Goal: Task Accomplishment & Management: Manage account settings

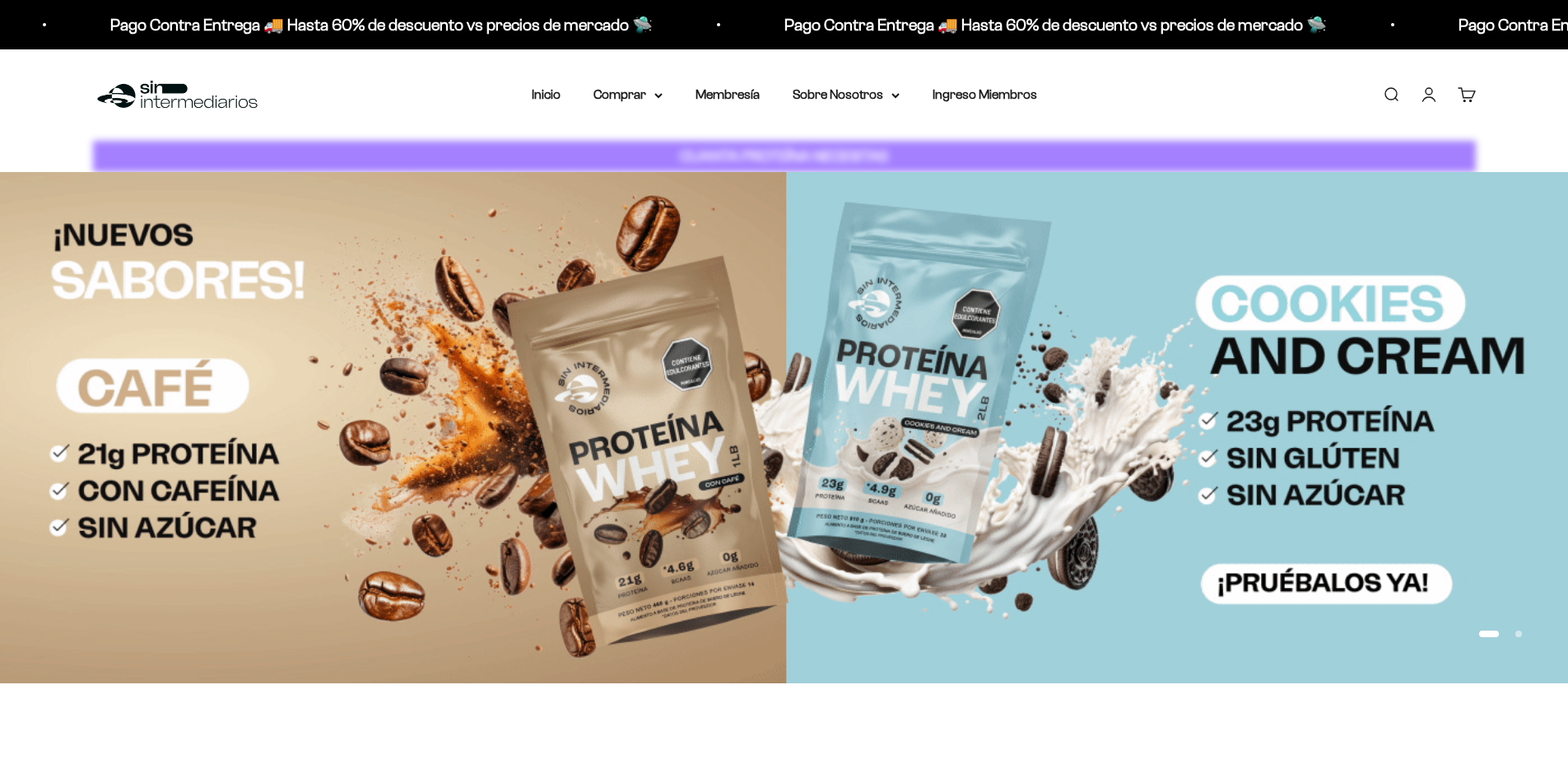
click at [1430, 96] on link "Iniciar sesión" at bounding box center [1430, 94] width 18 height 18
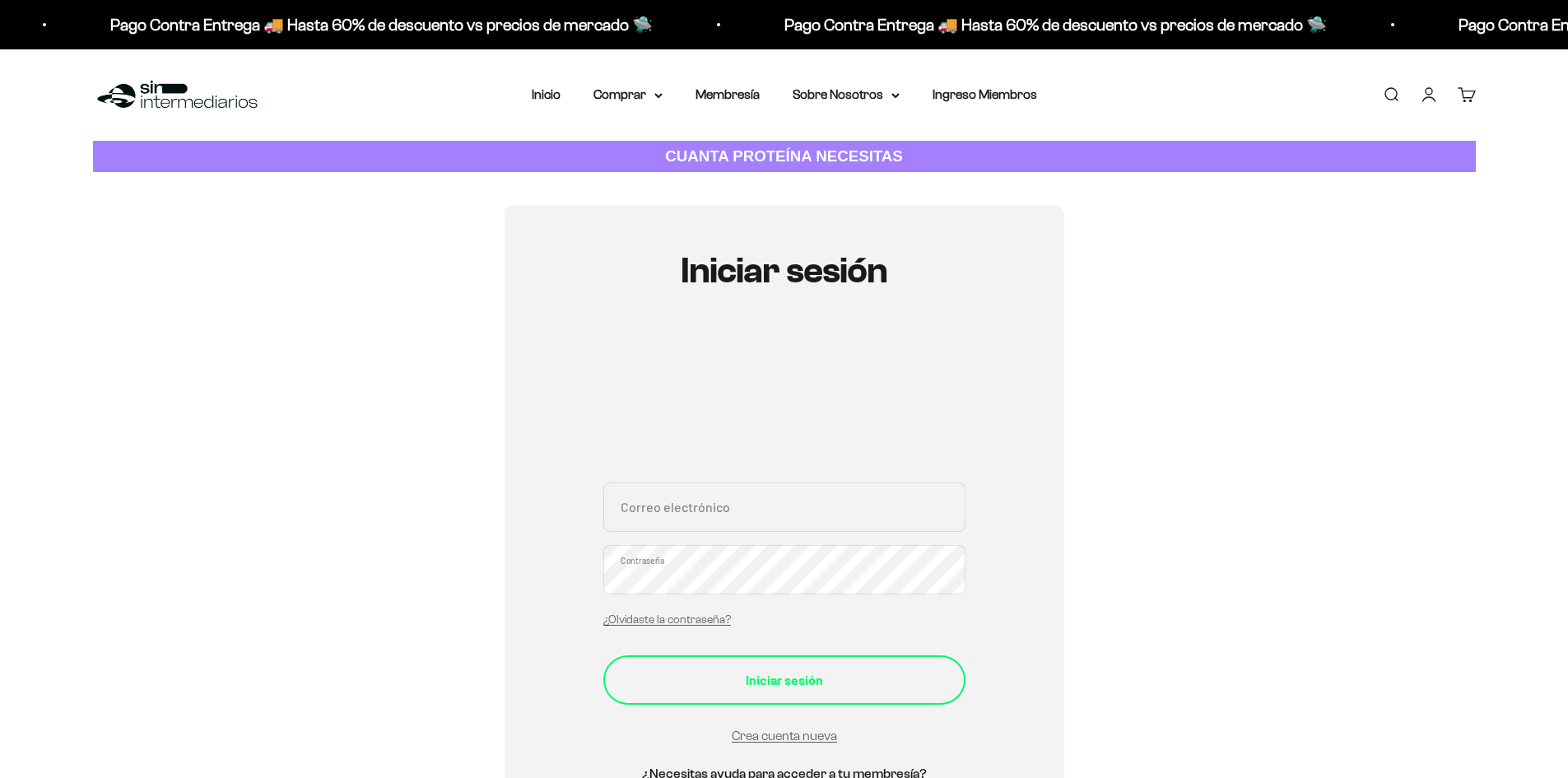
type input "[EMAIL_ADDRESS][DOMAIN_NAME]"
click at [760, 671] on button "Iniciar sesión" at bounding box center [784, 680] width 362 height 49
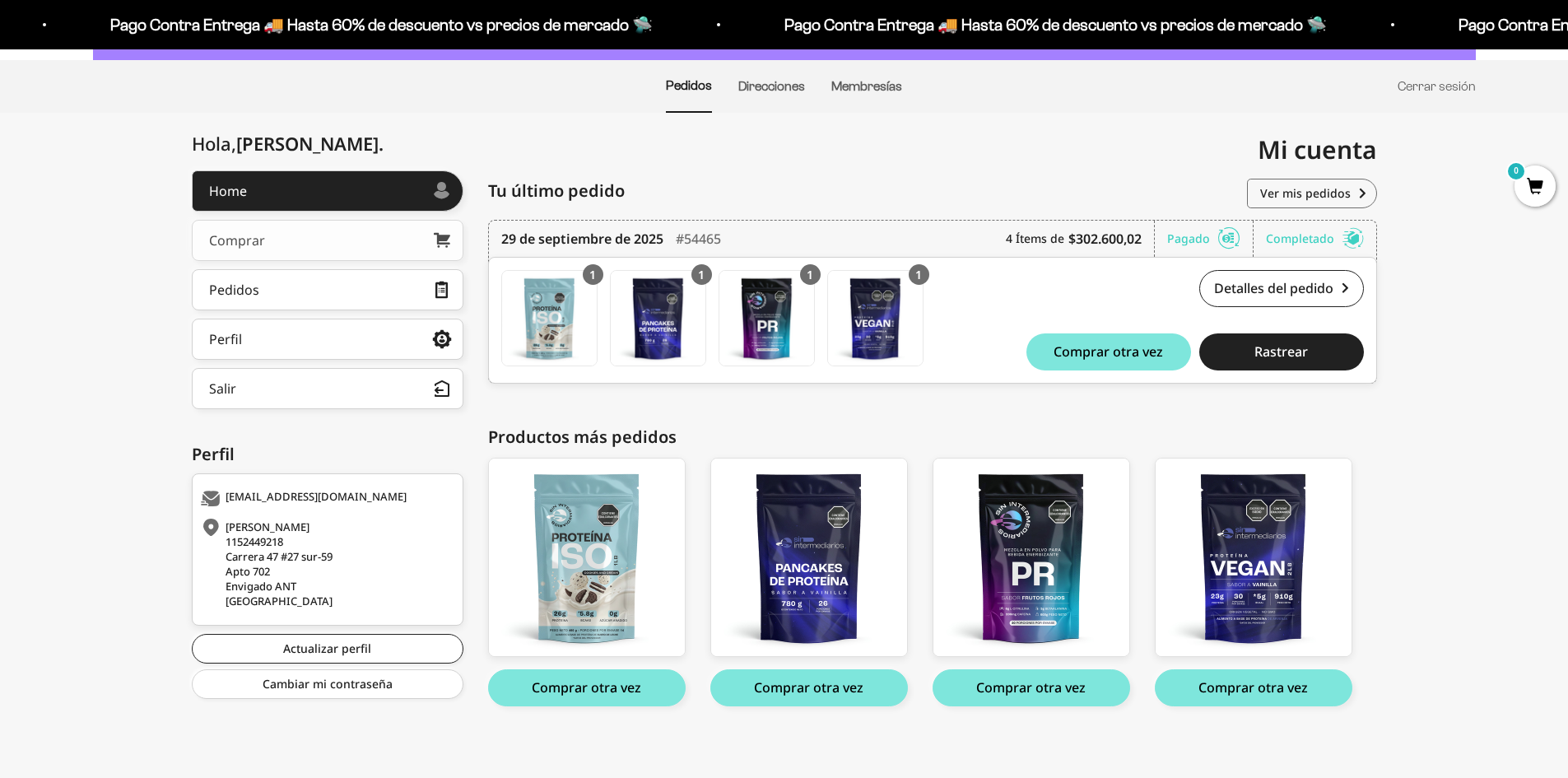
scroll to position [118, 0]
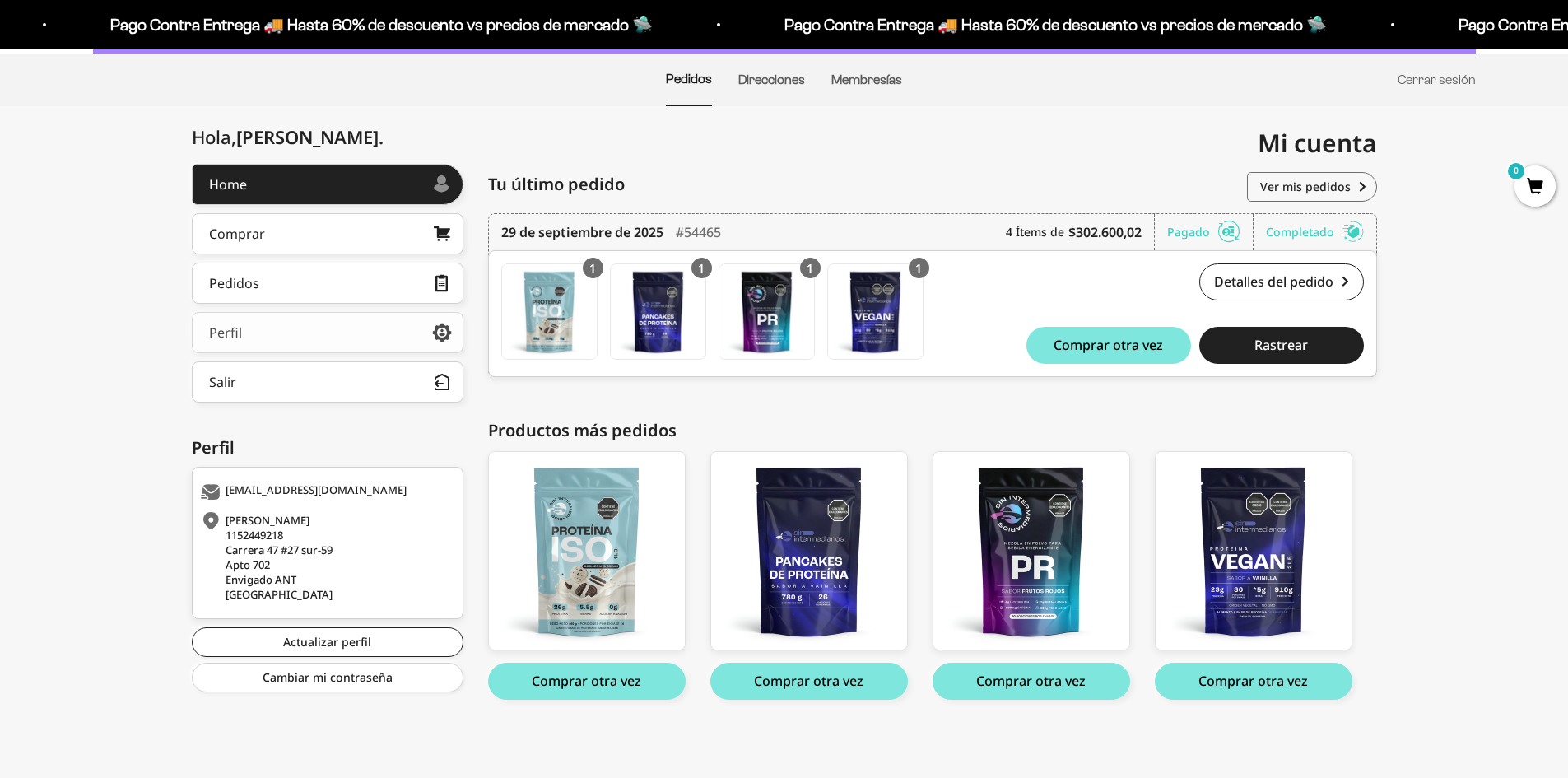
click at [300, 346] on link "Perfil" at bounding box center [327, 332] width 271 height 41
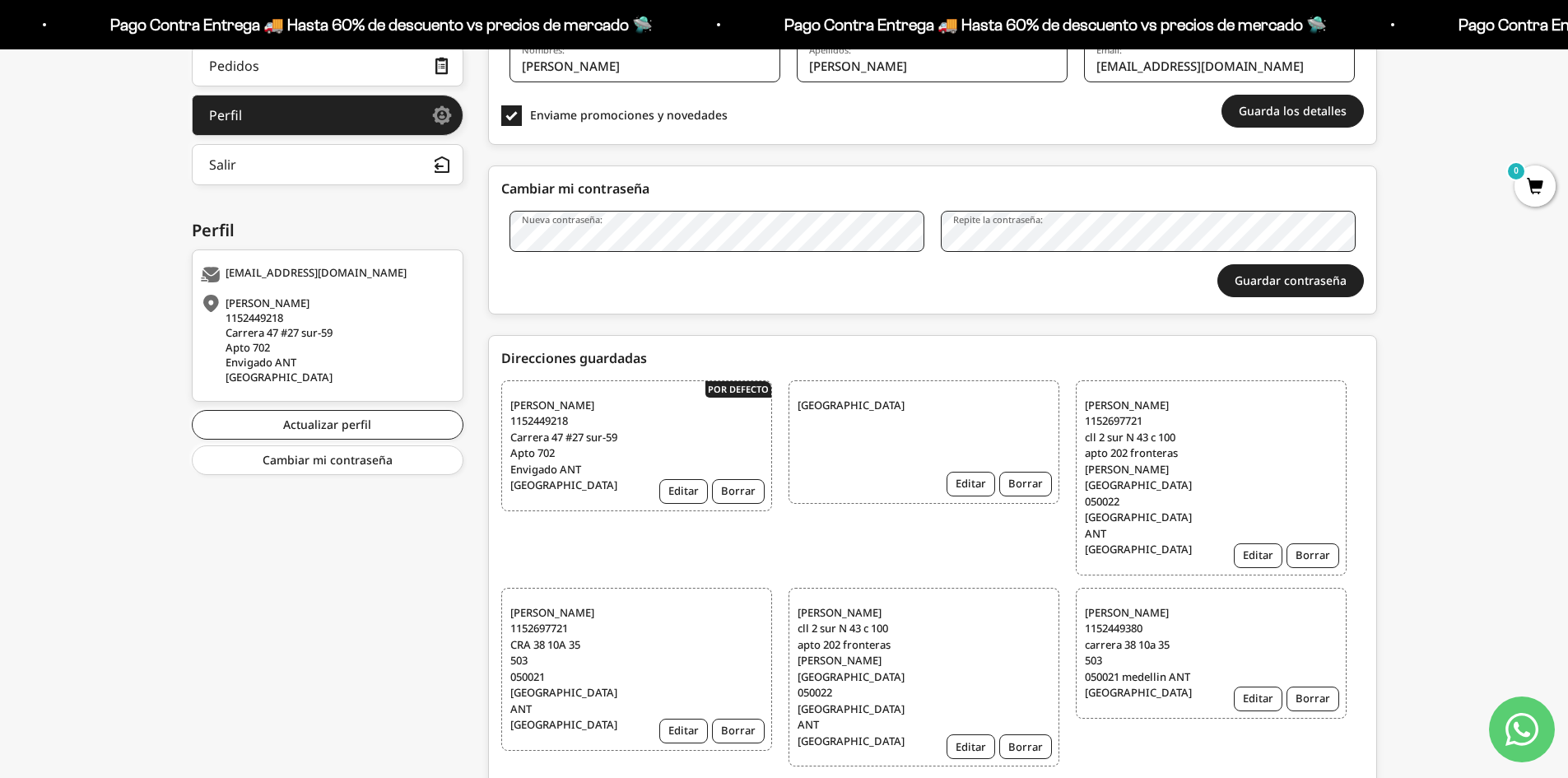
scroll to position [439, 0]
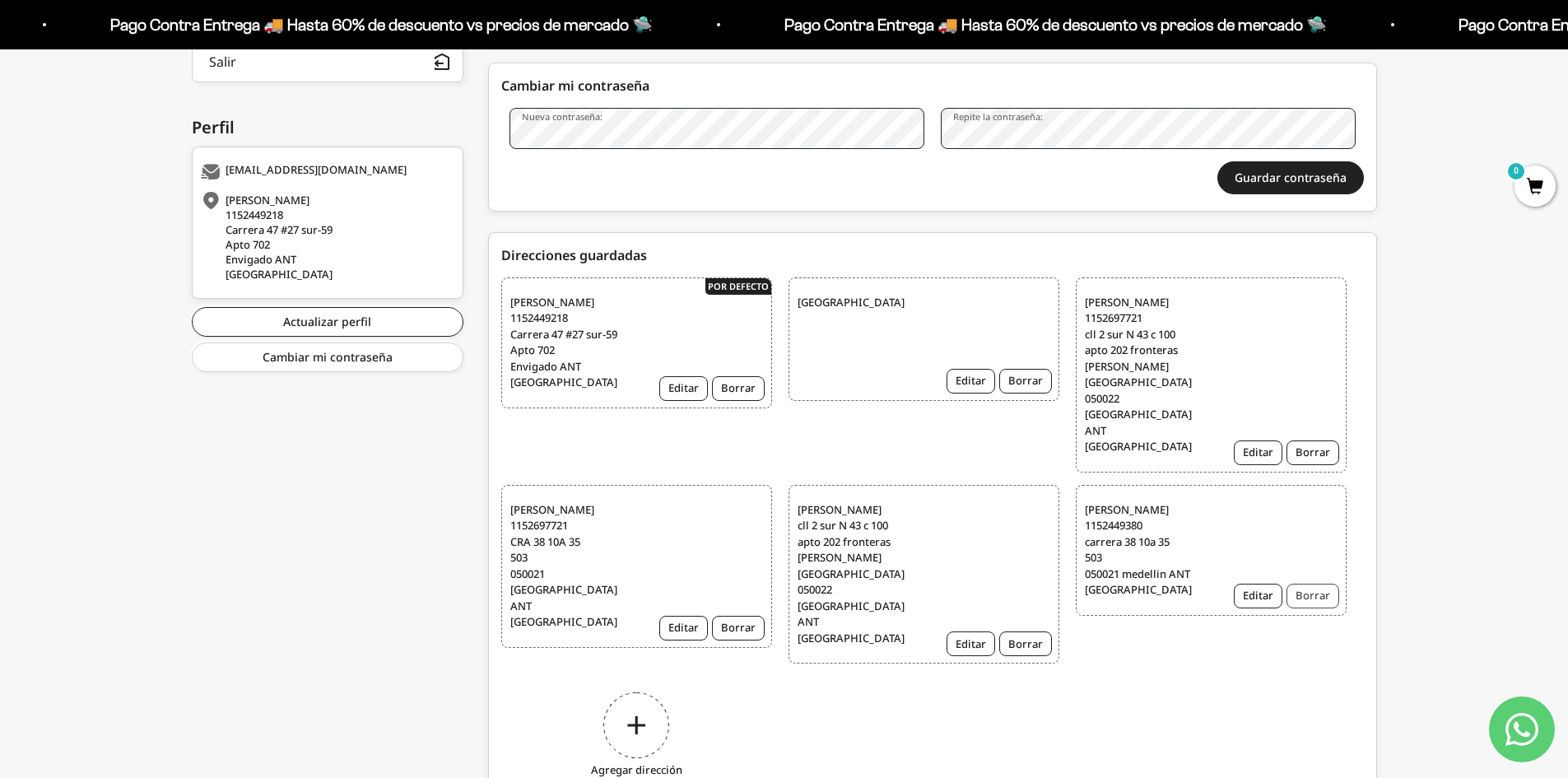
click at [1327, 584] on button "Borrar" at bounding box center [1312, 596] width 52 height 25
click at [1028, 631] on button "Borrar" at bounding box center [1025, 643] width 52 height 25
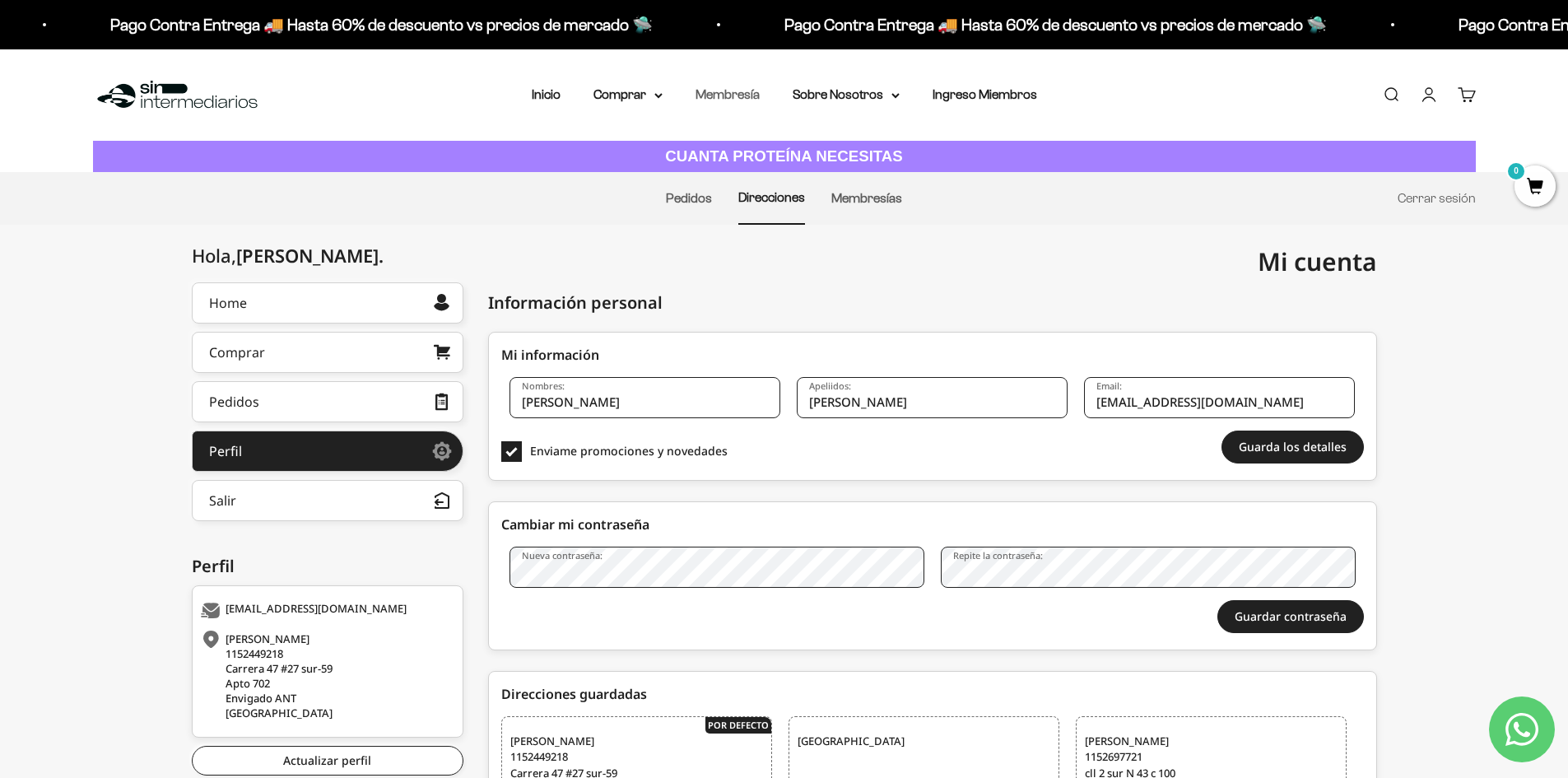
click at [750, 93] on link "Membresía" at bounding box center [728, 93] width 64 height 14
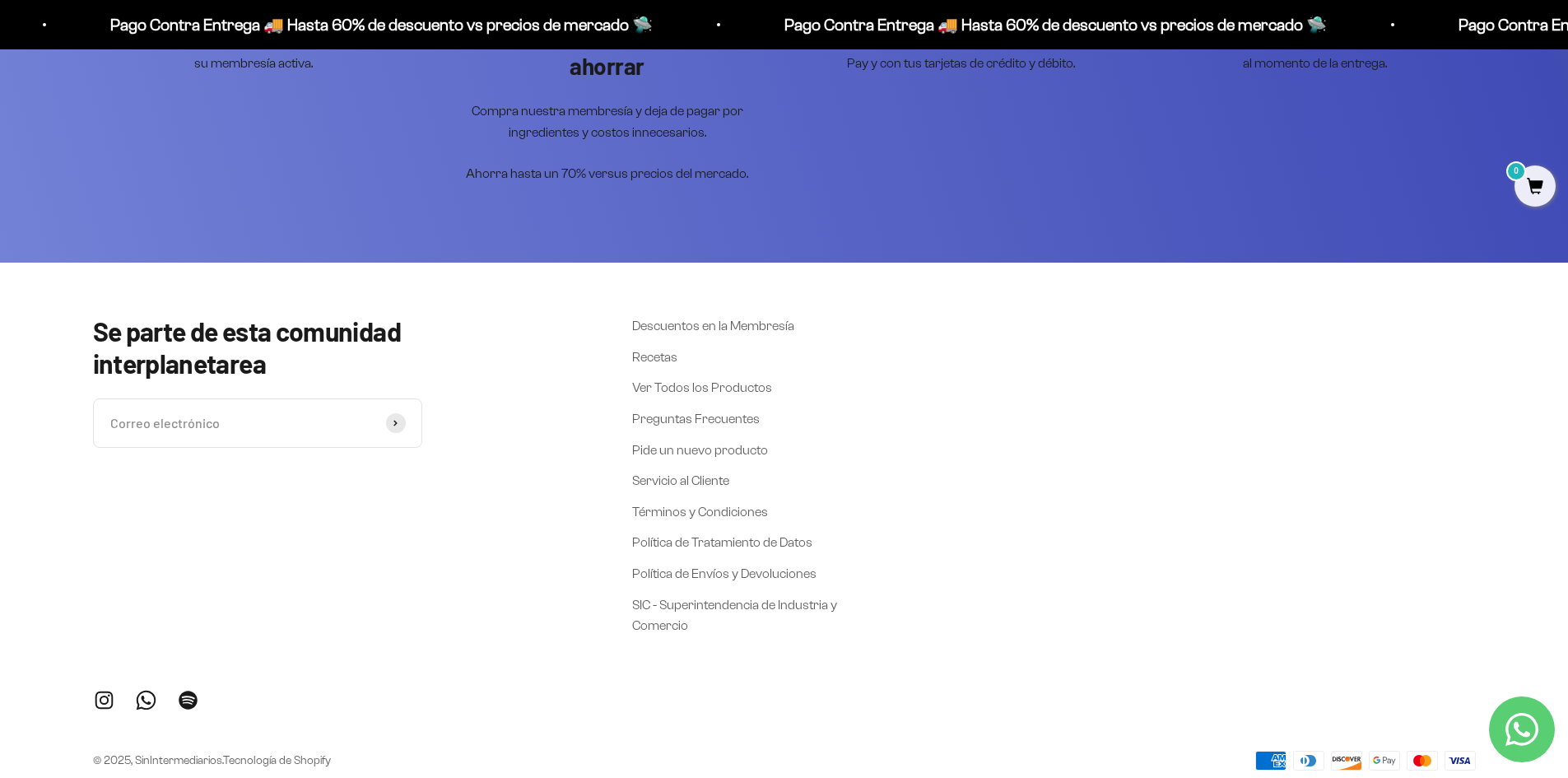
scroll to position [3593, 0]
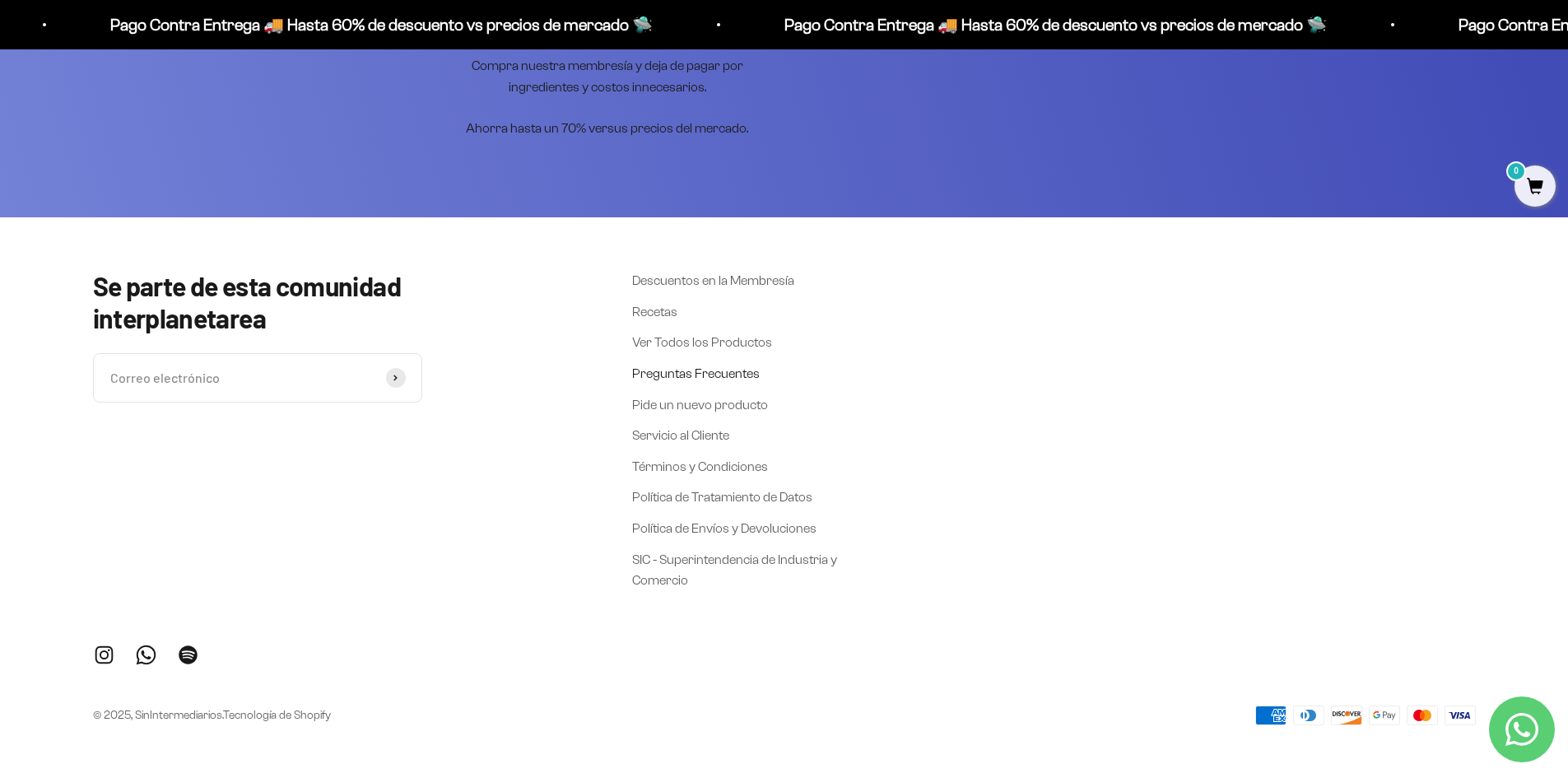
click at [717, 376] on link "Preguntas Frecuentes" at bounding box center [696, 373] width 127 height 21
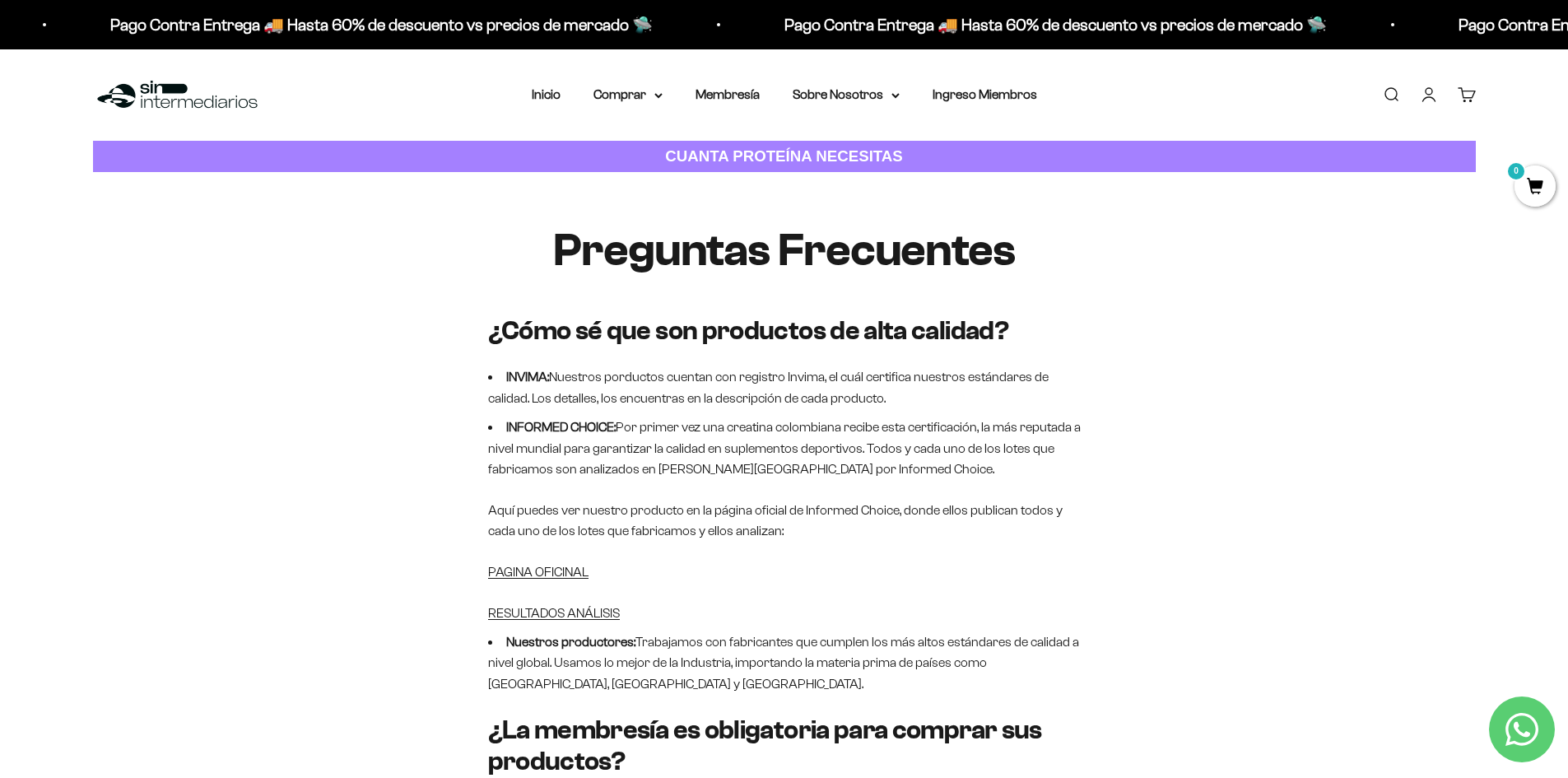
click at [1420, 85] on link "Cuenta" at bounding box center [1430, 94] width 18 height 18
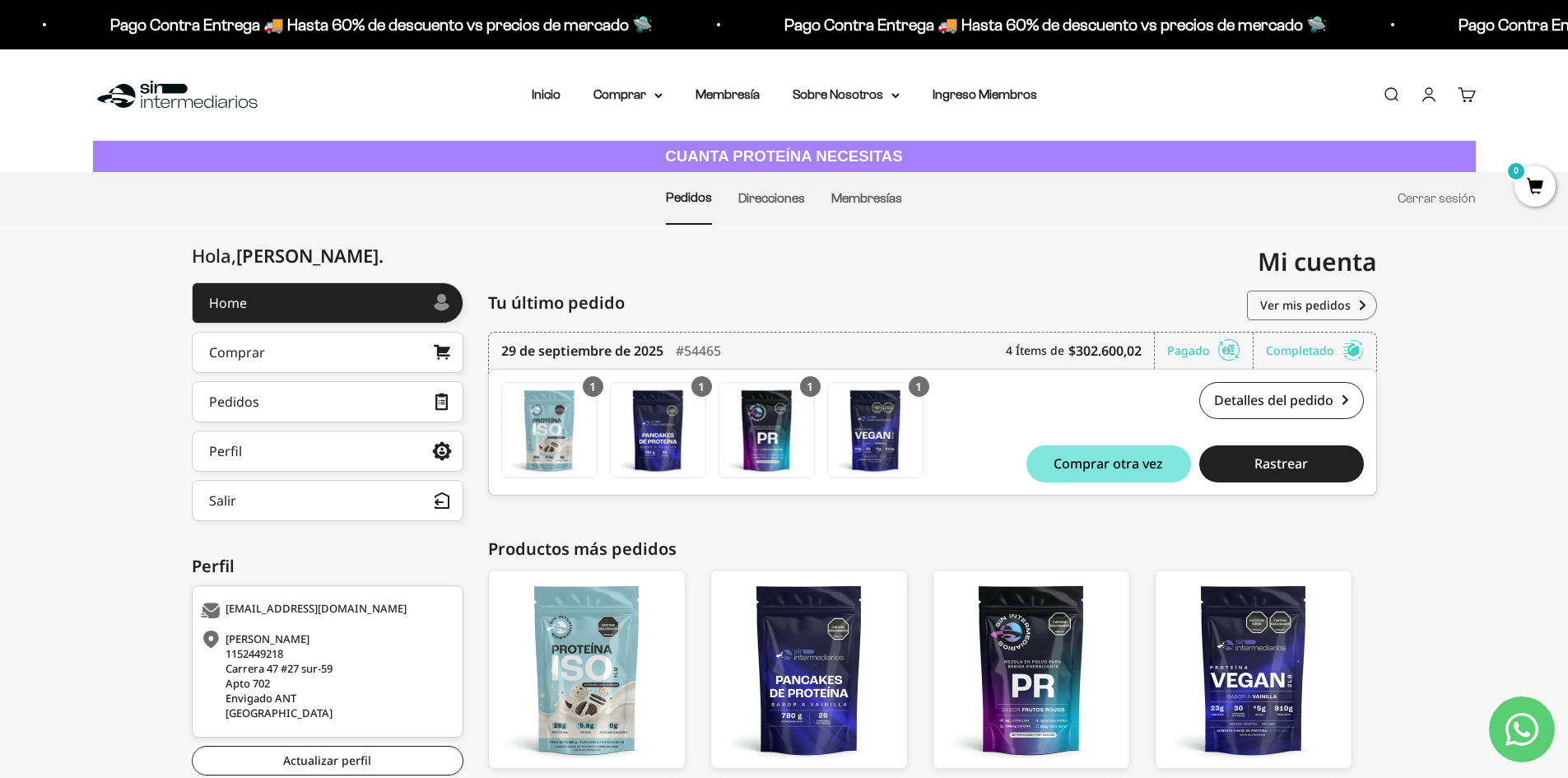
click at [967, 104] on li "Ingreso Miembros" at bounding box center [985, 94] width 104 height 21
click at [980, 95] on link "Ingreso Miembros" at bounding box center [985, 93] width 104 height 14
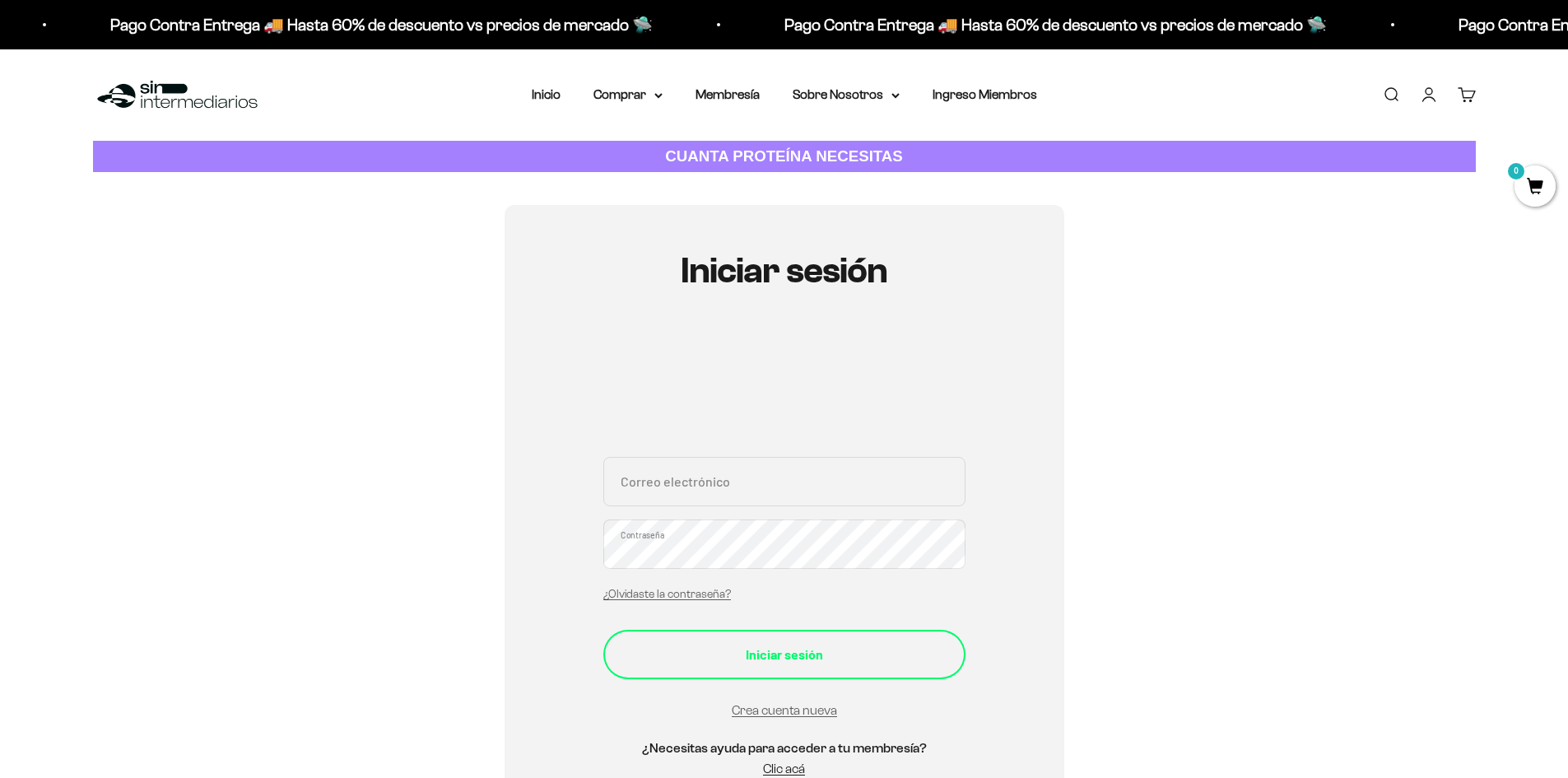
type input "[EMAIL_ADDRESS][DOMAIN_NAME]"
click at [842, 651] on div "Iniciar sesión" at bounding box center [784, 653] width 296 height 21
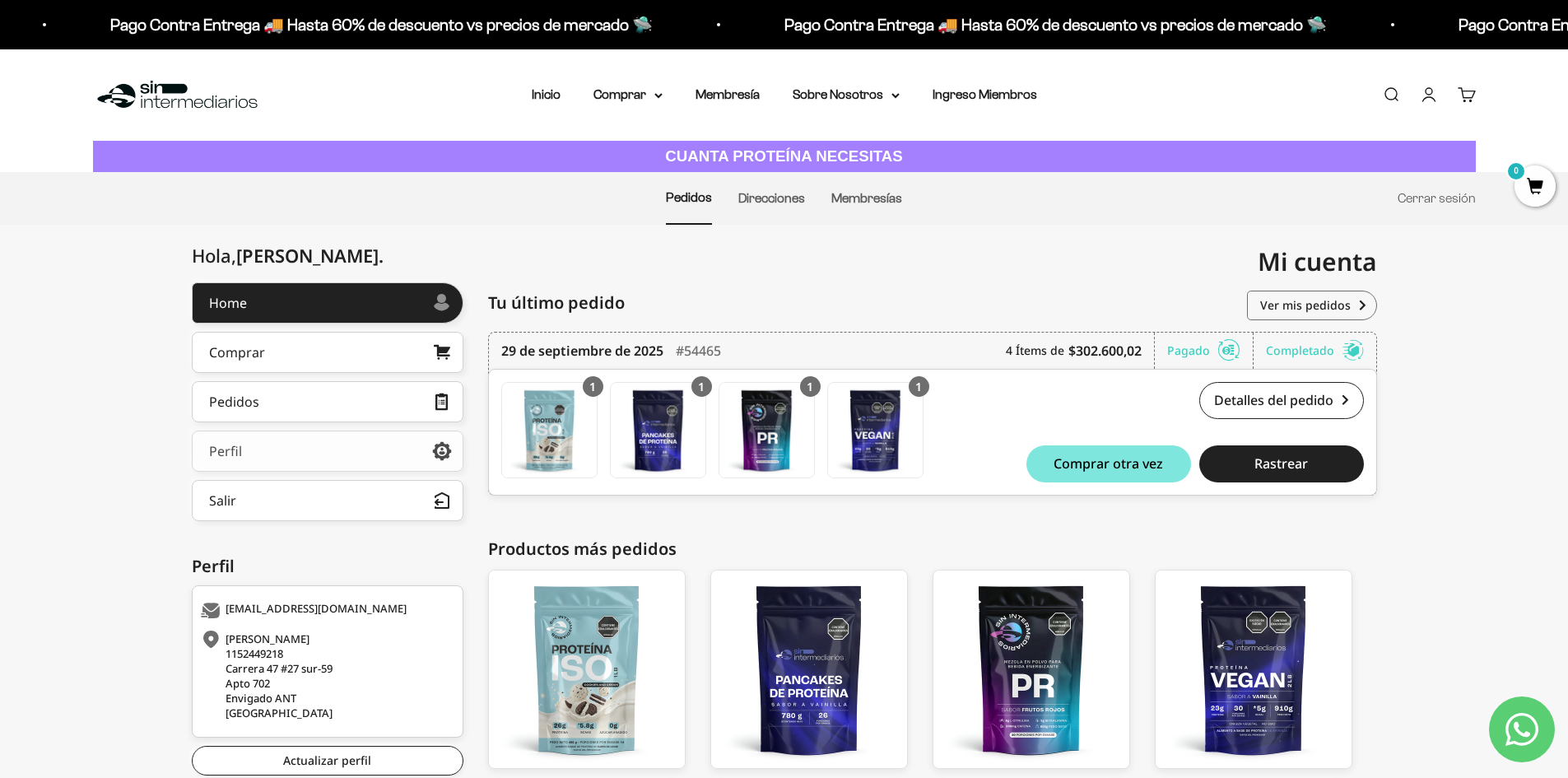
click at [450, 458] on icon at bounding box center [443, 451] width 20 height 15
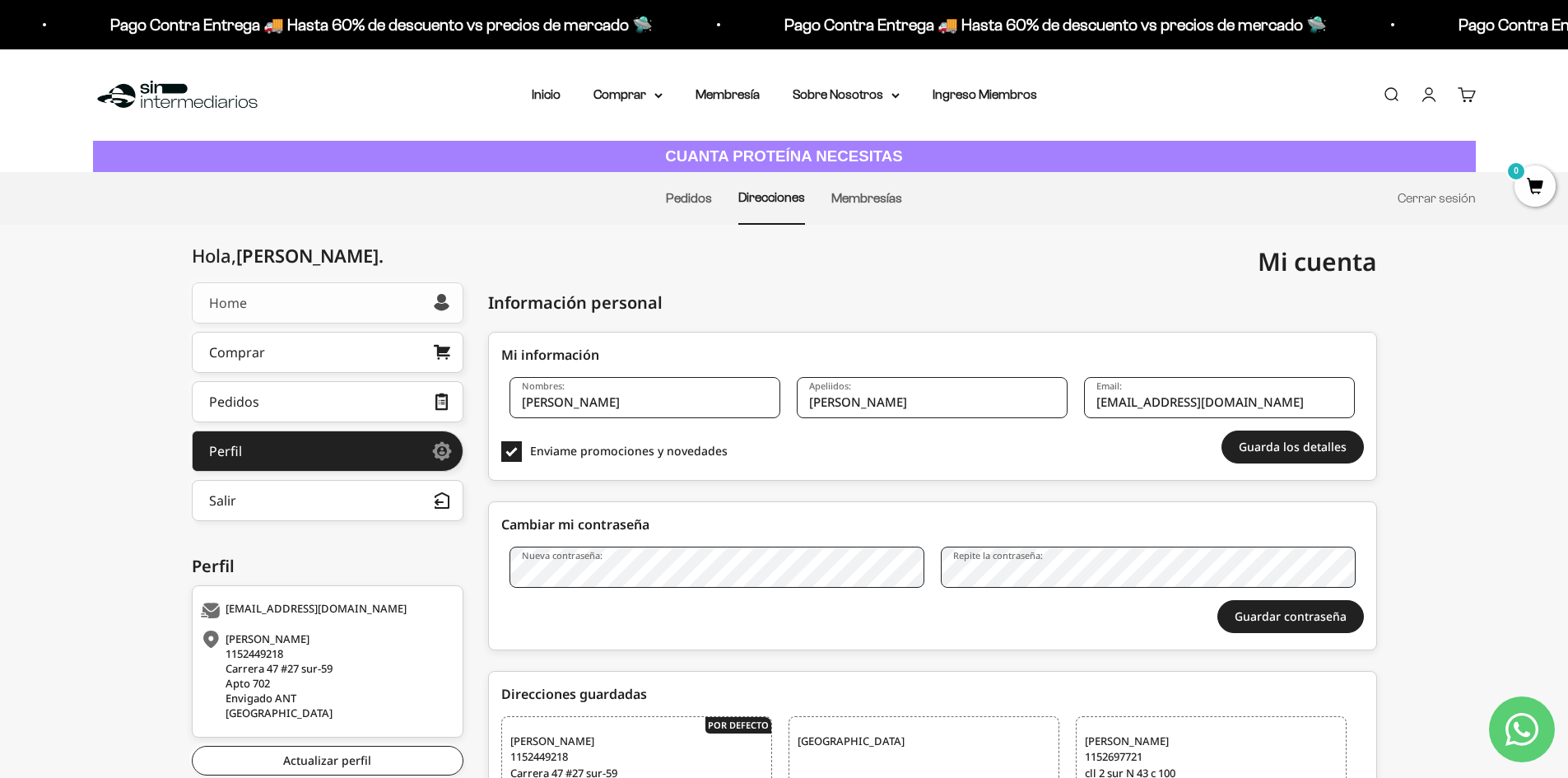
click at [313, 291] on link "Home" at bounding box center [327, 302] width 271 height 41
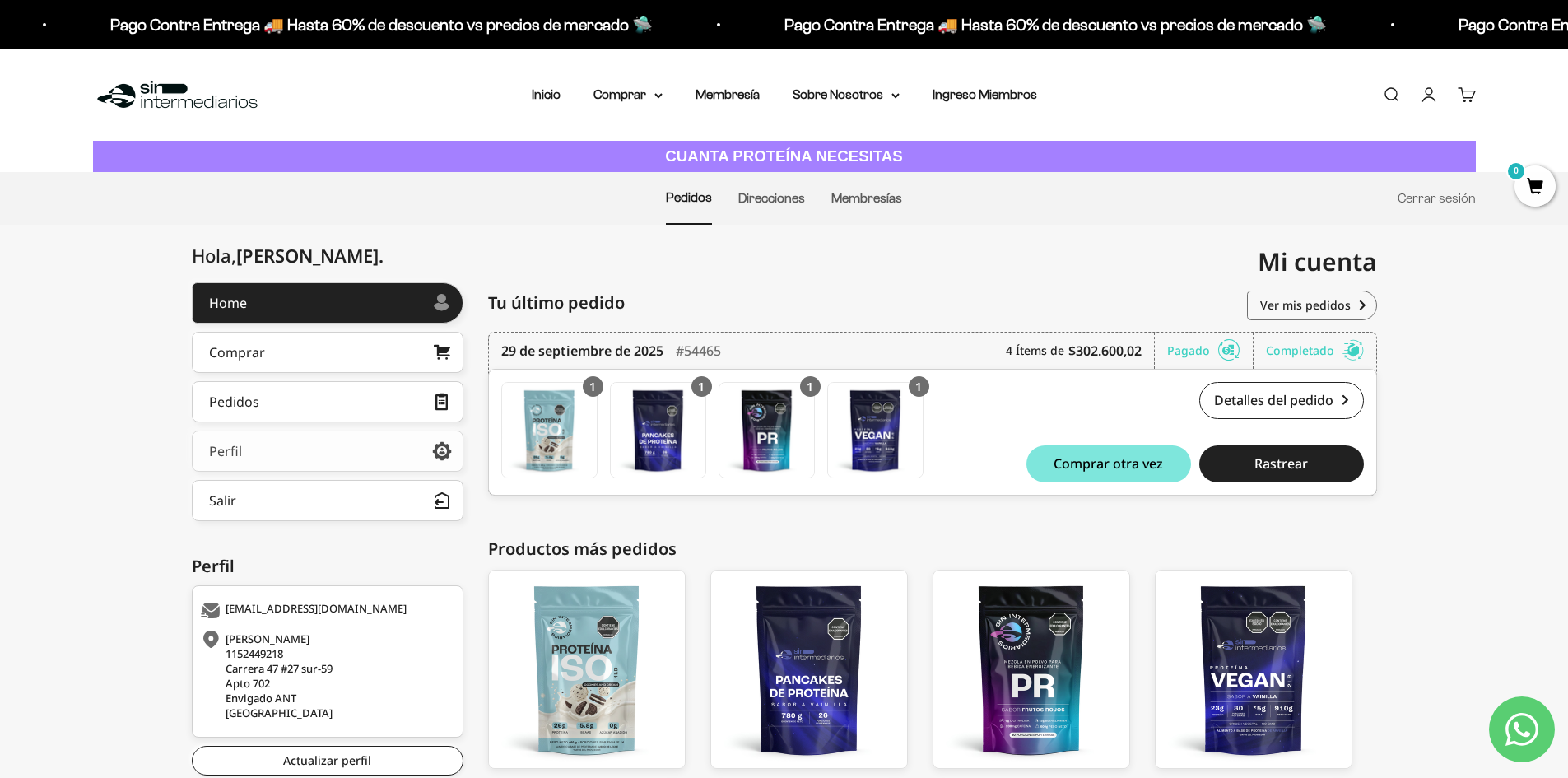
click at [239, 455] on div "Perfil" at bounding box center [225, 451] width 33 height 13
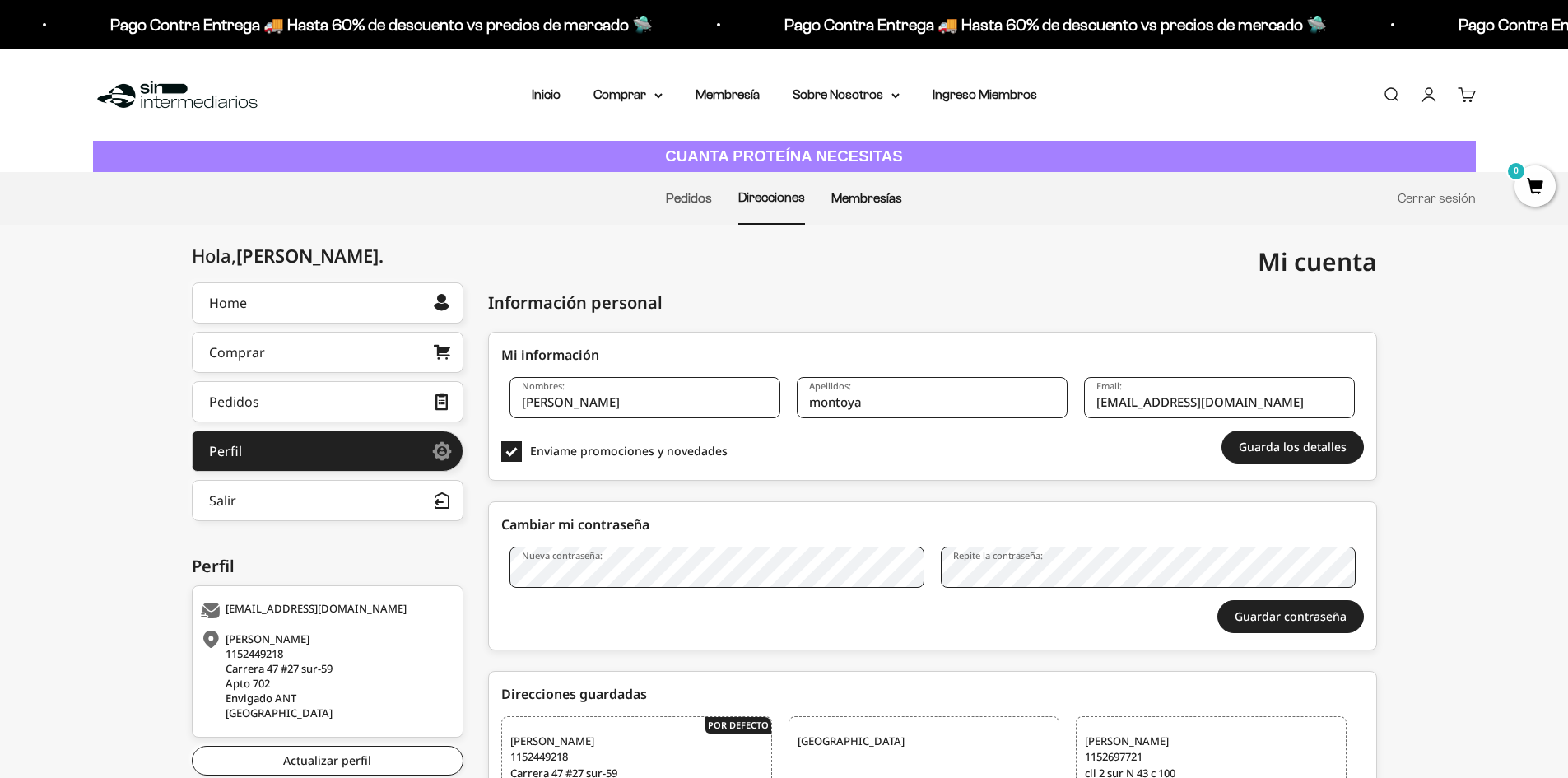
click at [880, 201] on link "Membresías" at bounding box center [866, 197] width 71 height 14
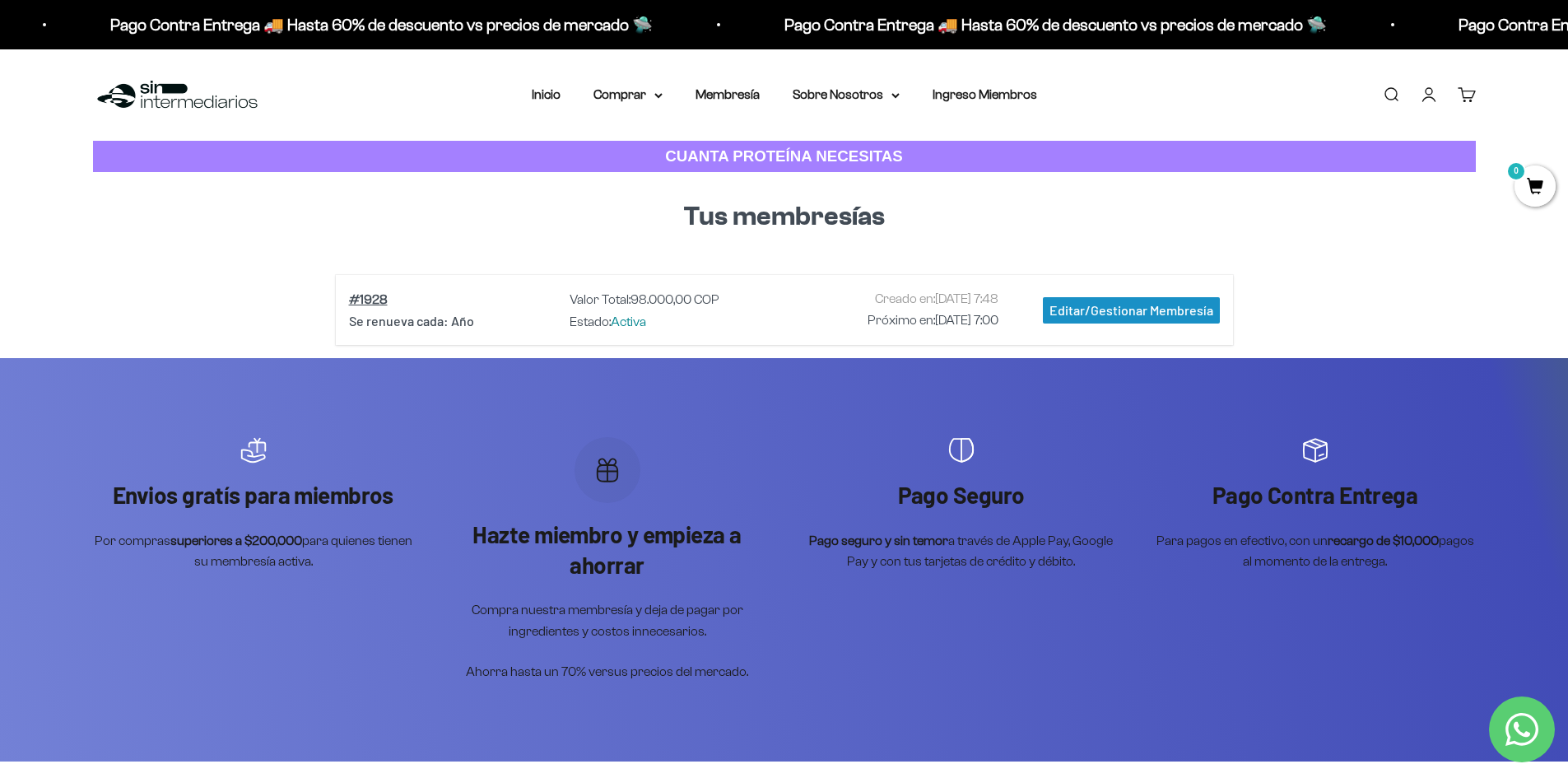
click at [1210, 312] on div "Editar/Gestionar Membresía" at bounding box center [1131, 310] width 177 height 27
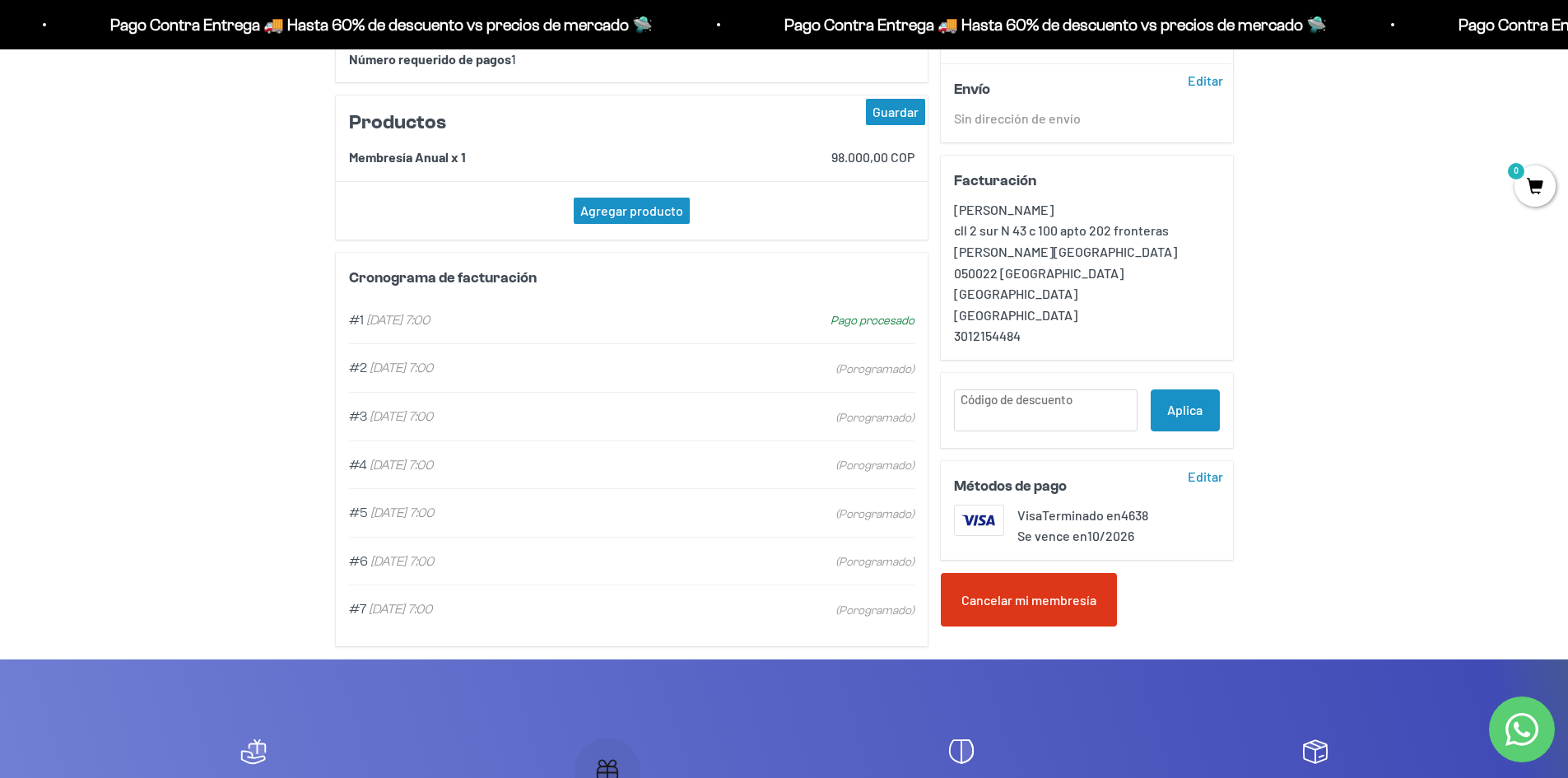
scroll to position [247, 0]
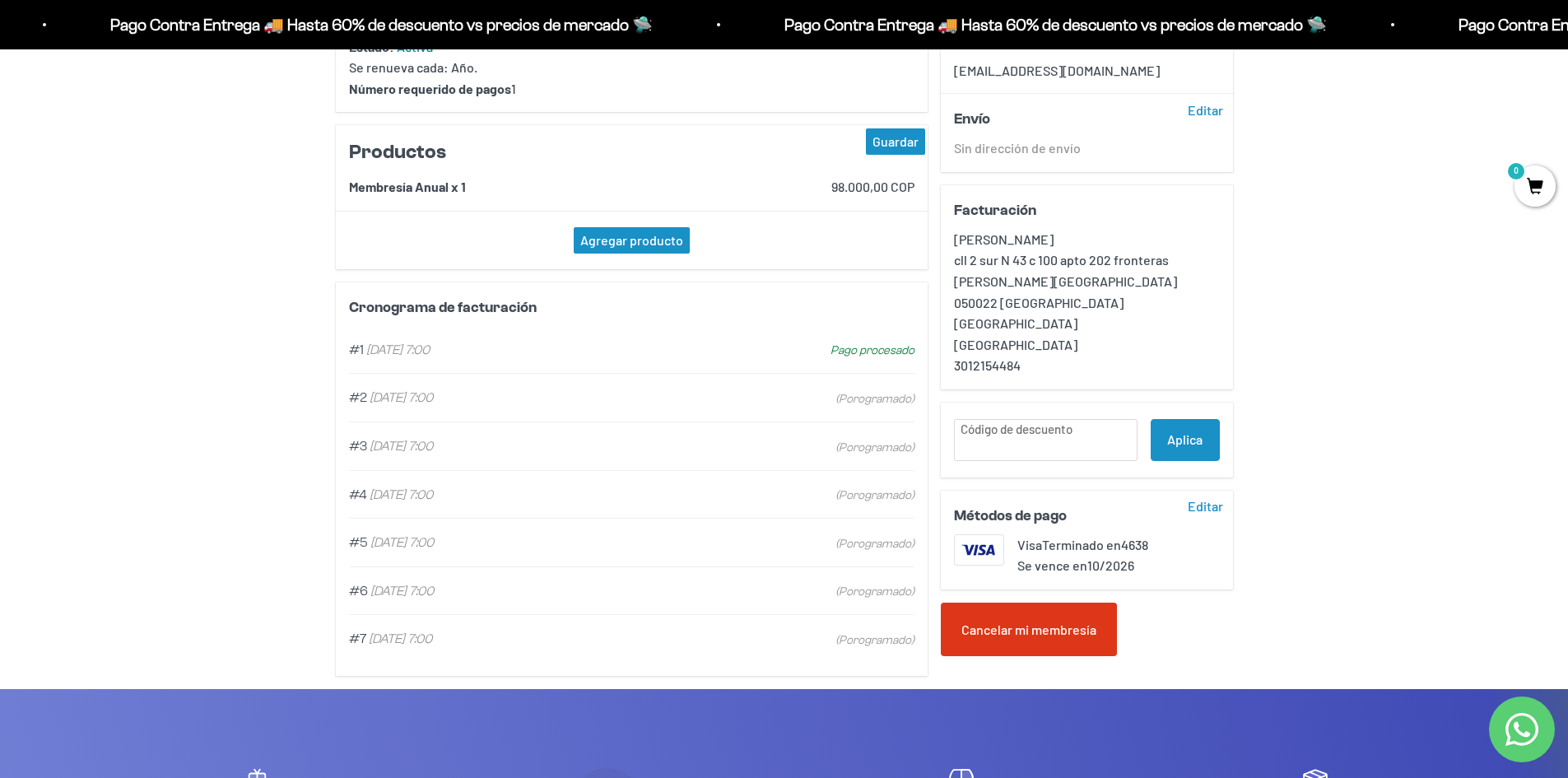
click at [1003, 613] on div "Cancelar mi membresía" at bounding box center [1029, 630] width 176 height 54
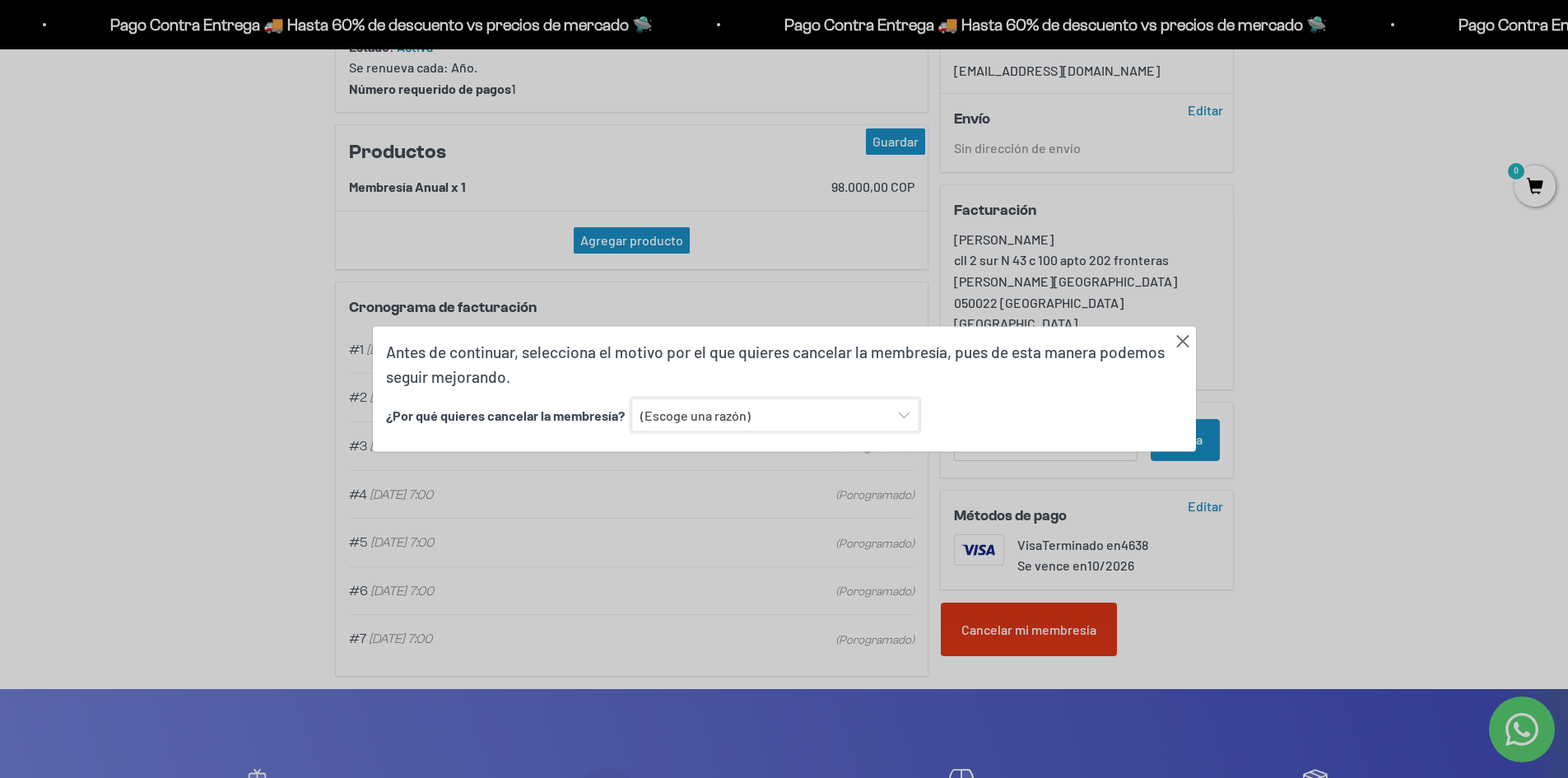
click at [751, 413] on select "(Escoge una razón) Encontré una opción con mejor sabor y variedad Encontré una …" at bounding box center [775, 415] width 288 height 35
select select "Ninguna de las anteriores"
click at [631, 398] on select "(Escoge una razón) Encontré una opción con mejor sabor y variedad Encontré una …" at bounding box center [775, 415] width 288 height 35
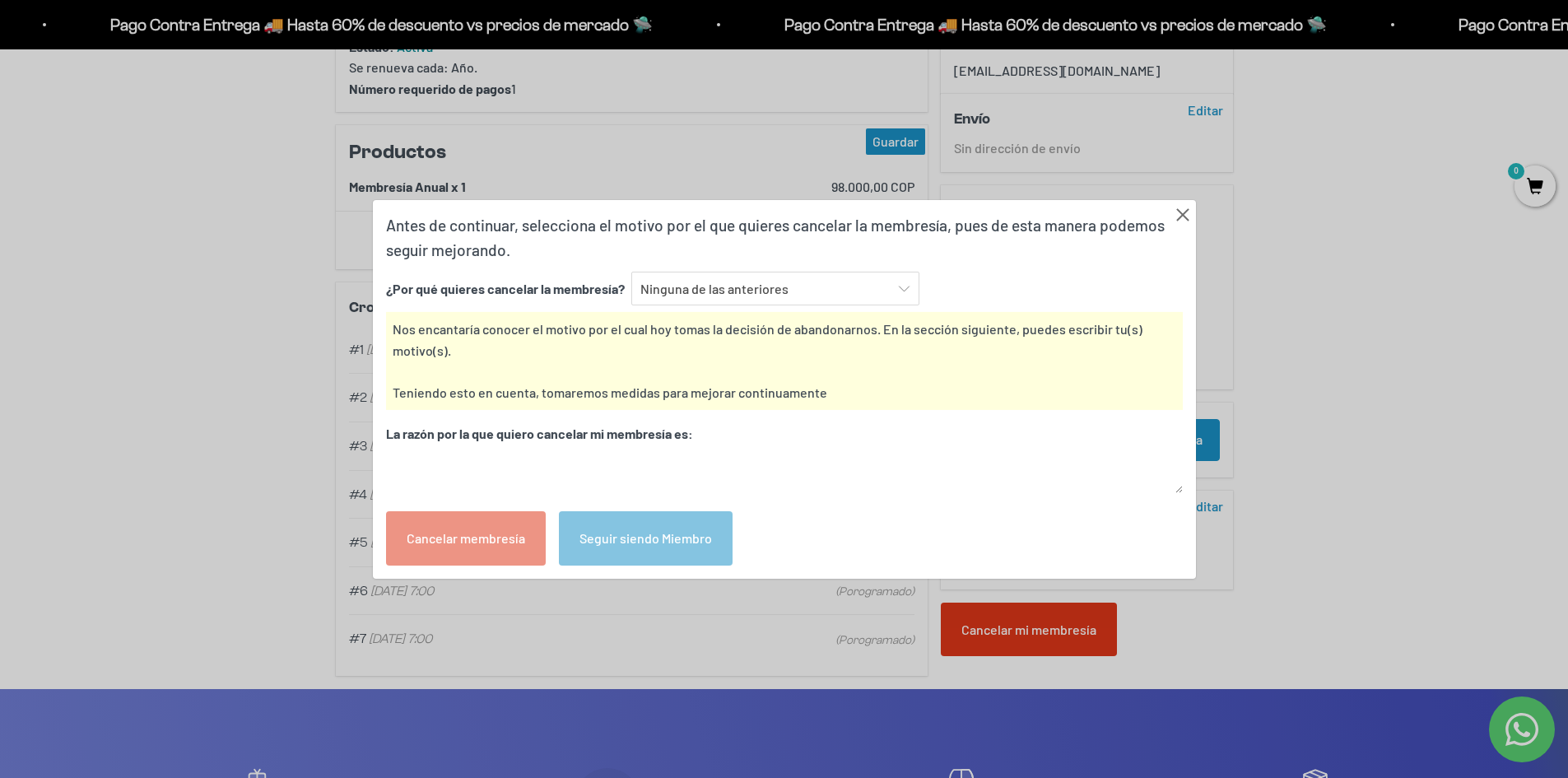
click at [477, 546] on div "Cancelar membresía" at bounding box center [466, 538] width 159 height 54
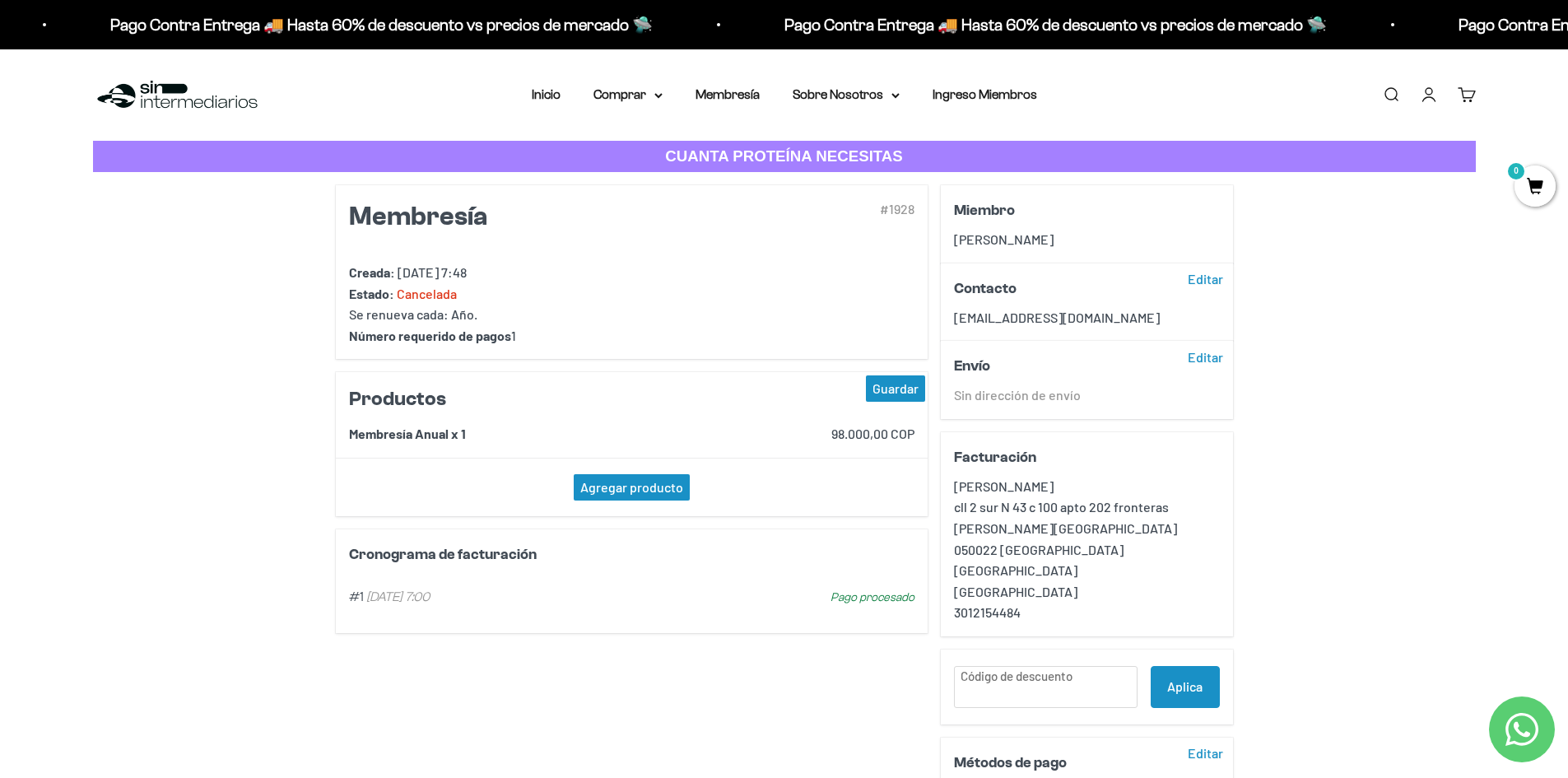
click at [158, 83] on img at bounding box center [178, 94] width 169 height 36
